Goal: Use online tool/utility: Use online tool/utility

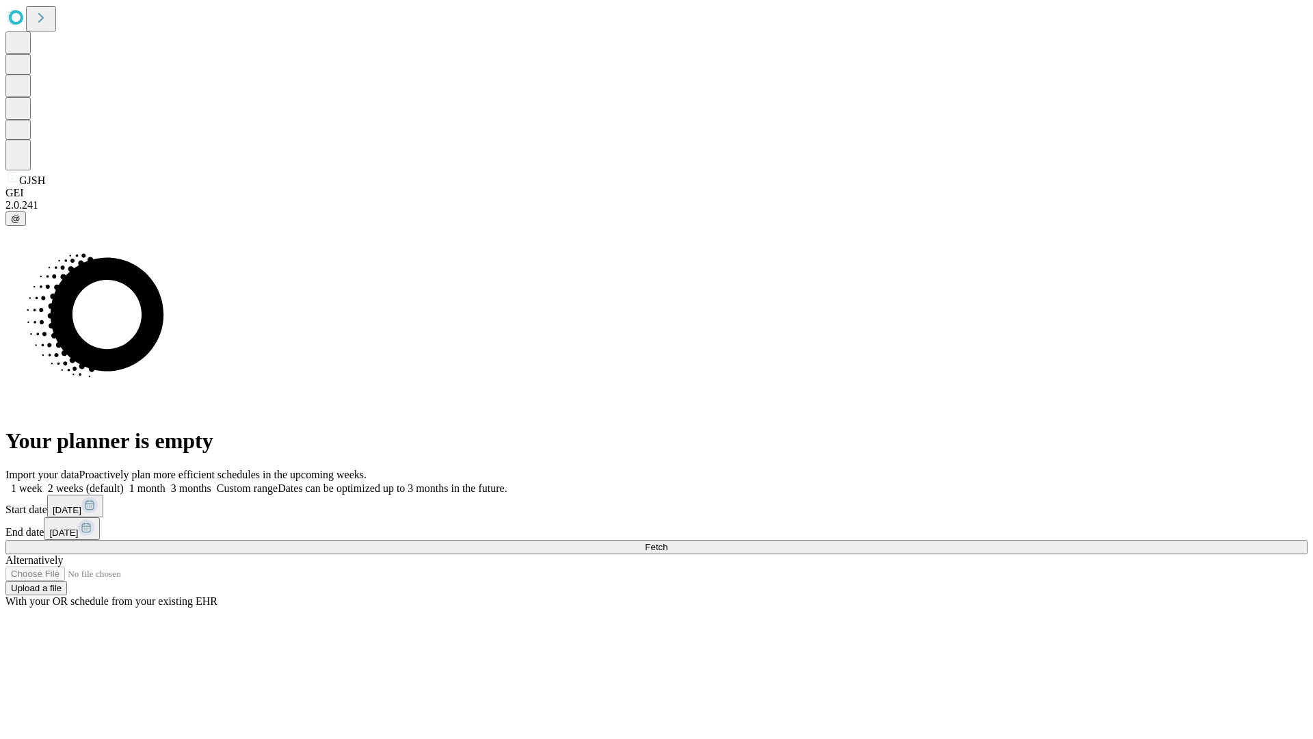
click at [668, 542] on span "Fetch" at bounding box center [656, 547] width 23 height 10
